Goal: Information Seeking & Learning: Learn about a topic

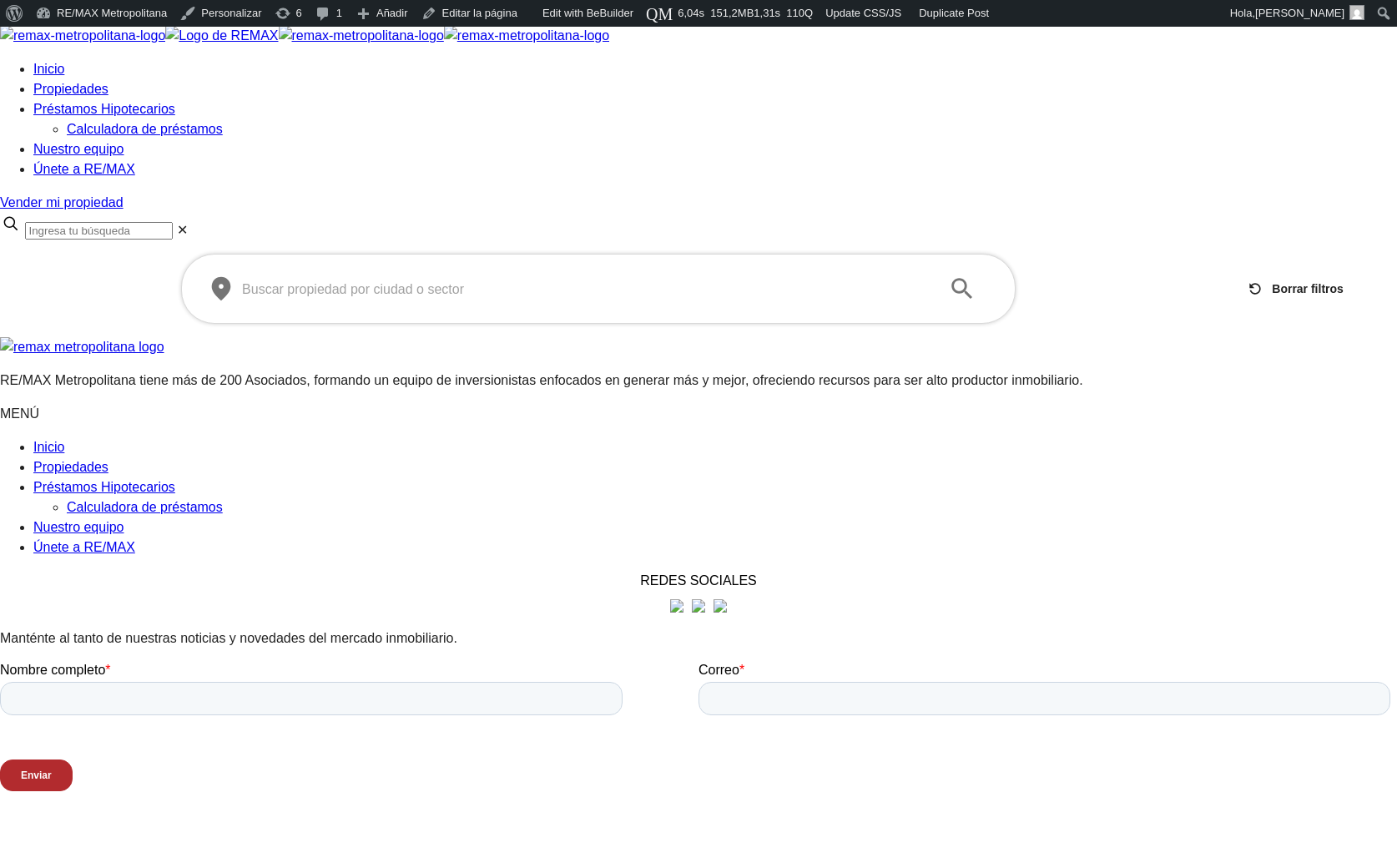
scroll to position [2, 0]
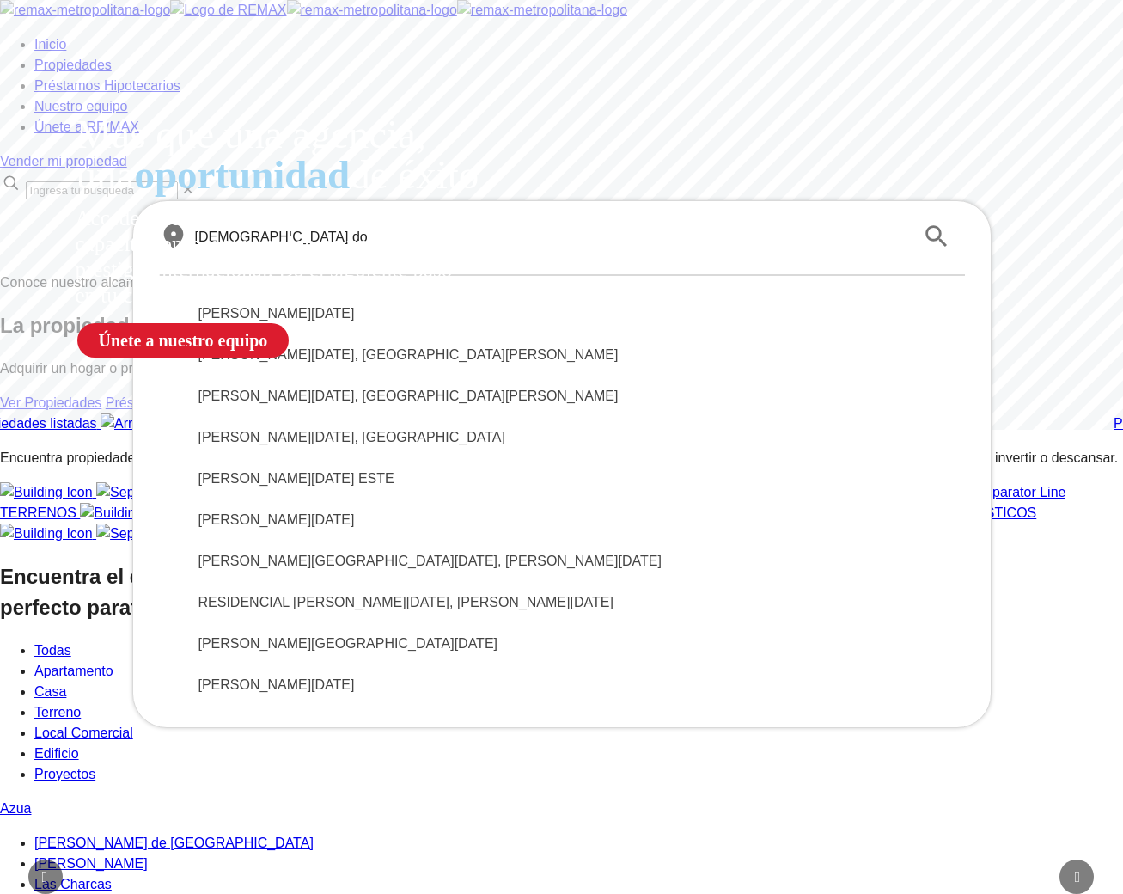
drag, startPoint x: 0, startPoint y: 0, endPoint x: 70, endPoint y: 563, distance: 567.4
click at [70, 434] on section "Conoce nuestro alcance La propiedad perfecta en la ciudad de tus sueños Adquiri…" at bounding box center [561, 353] width 1123 height 162
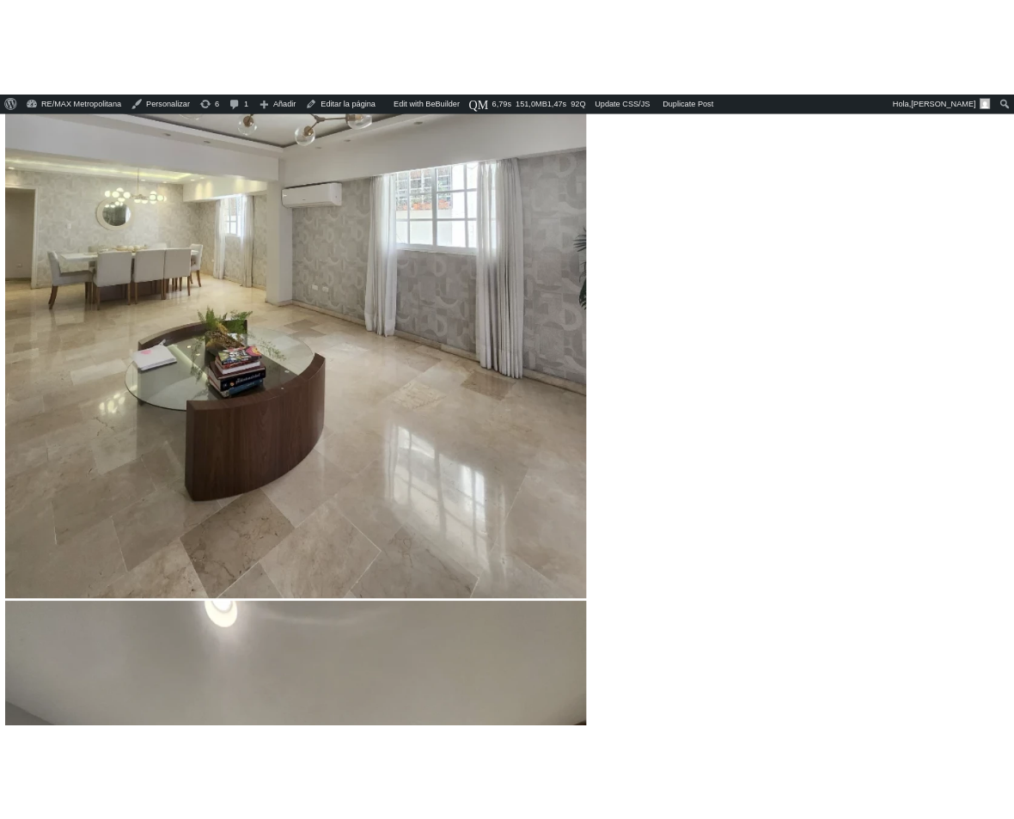
scroll to position [702, 0]
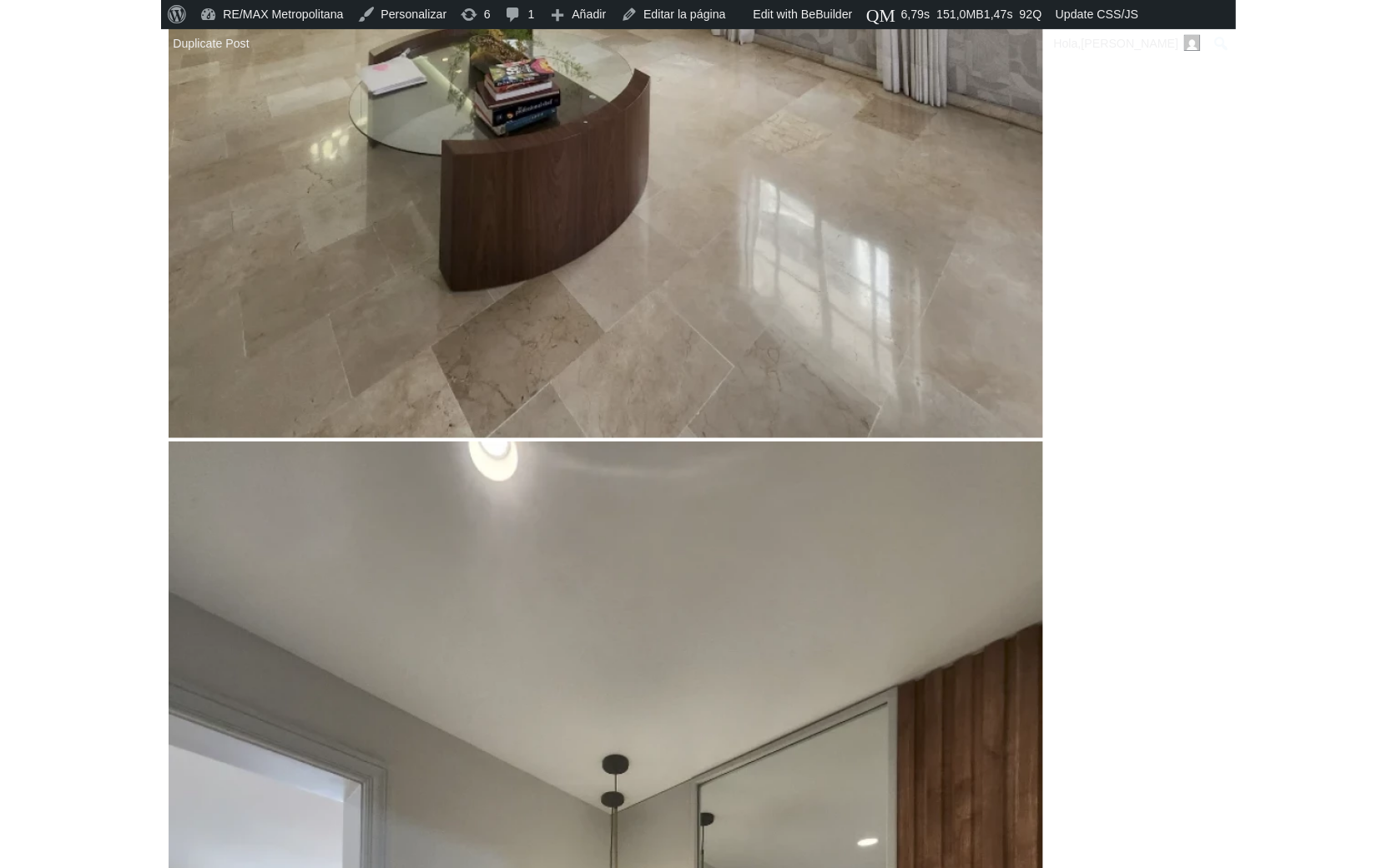
scroll to position [863, 0]
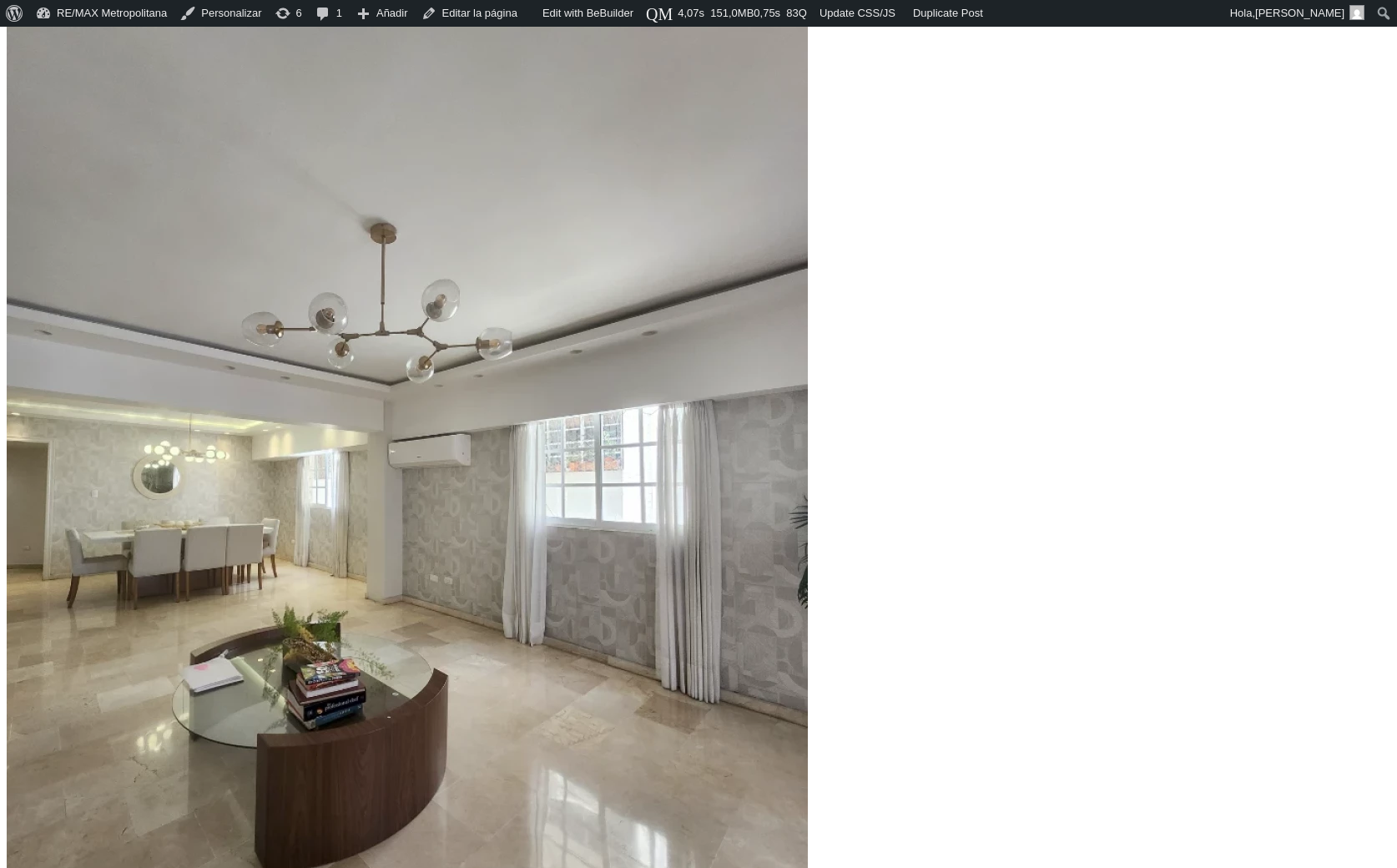
scroll to position [362, 0]
